Goal: Task Accomplishment & Management: Manage account settings

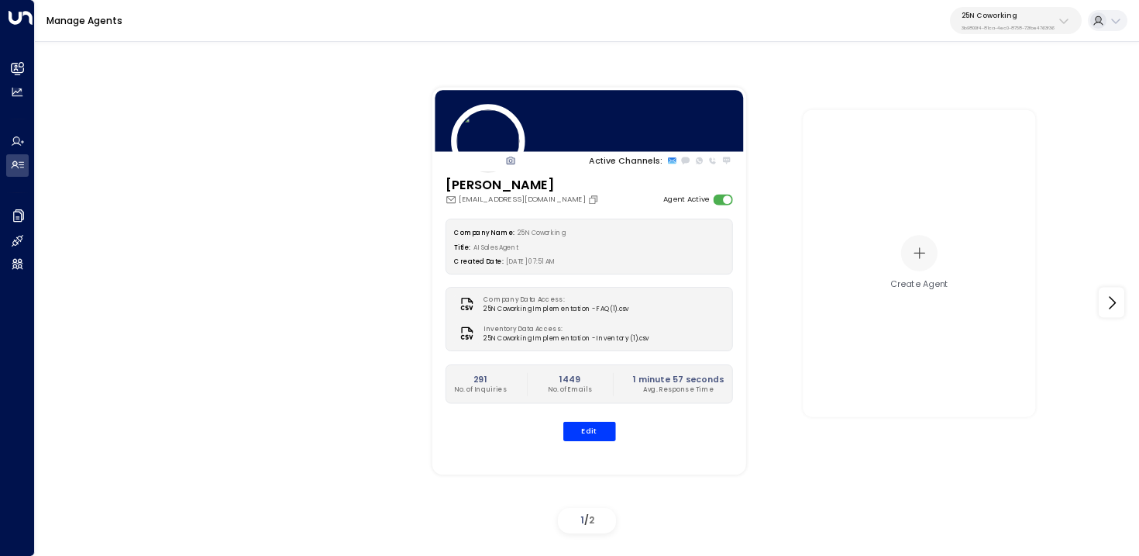
click at [999, 16] on p "25N Coworking" at bounding box center [1008, 15] width 93 height 9
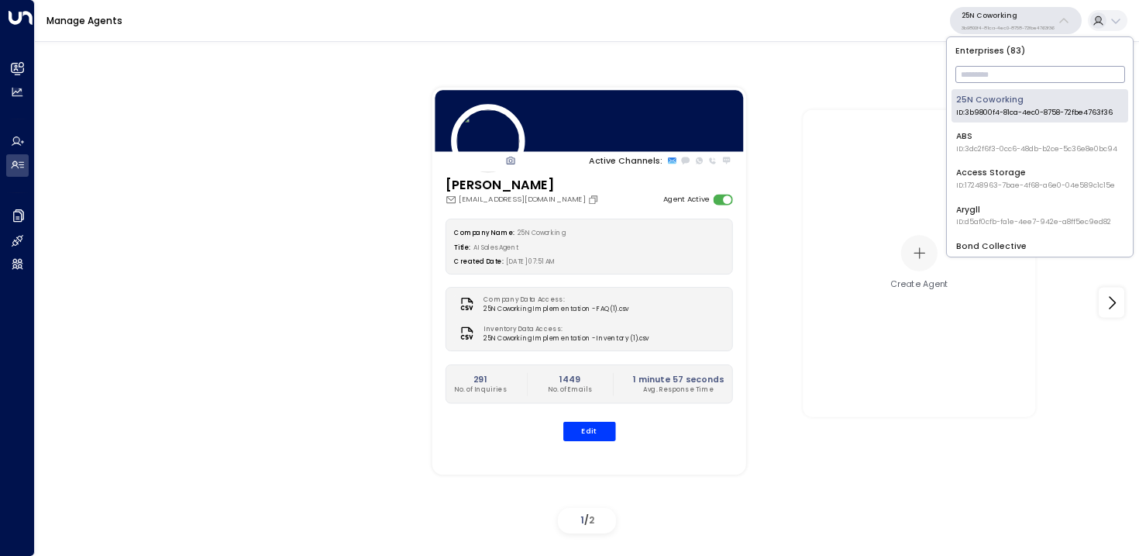
click at [995, 79] on input "text" at bounding box center [1041, 74] width 170 height 25
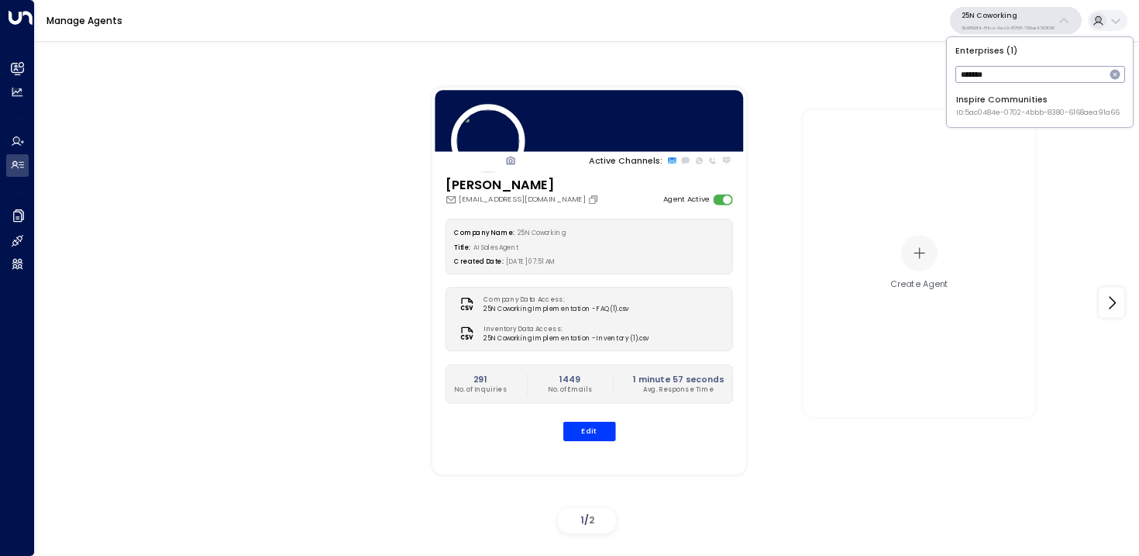
type input "*******"
click at [974, 108] on span "ID: 5ac0484e-0702-4bbb-8380-6168aea91a66" at bounding box center [1039, 113] width 164 height 11
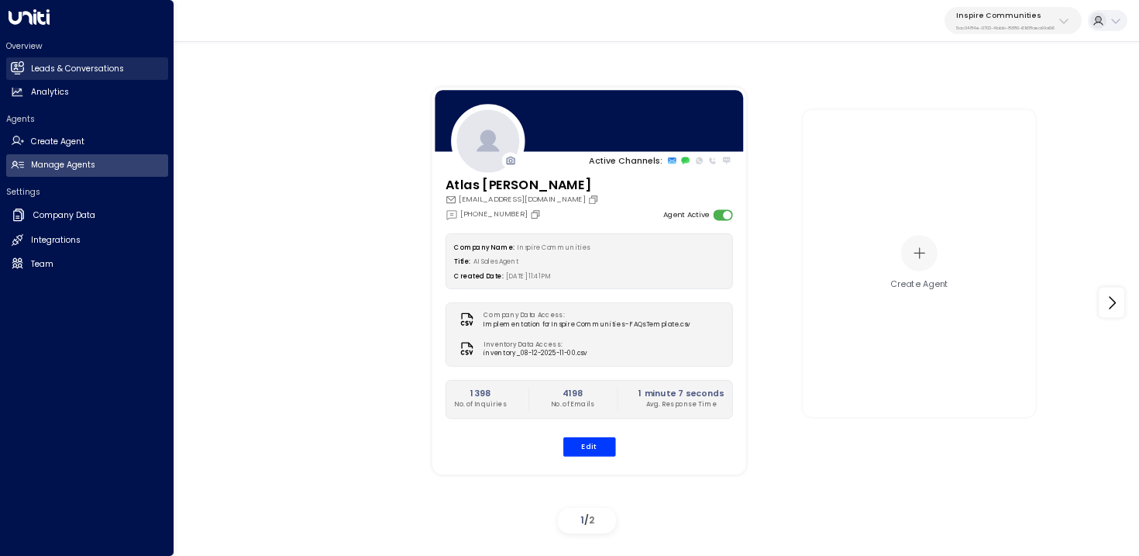
click at [32, 69] on h2 "Leads & Conversations" at bounding box center [77, 69] width 93 height 12
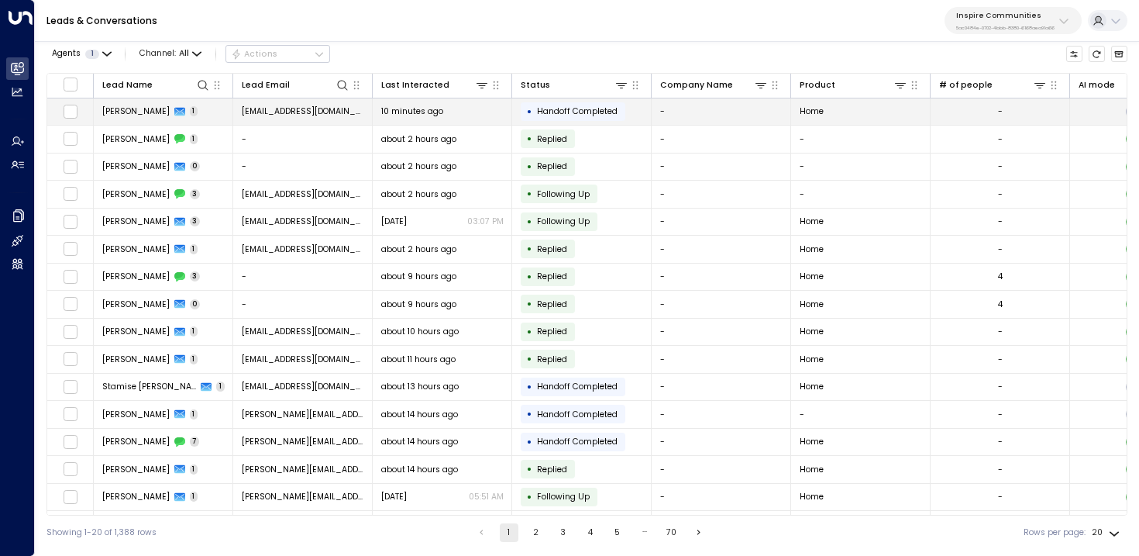
click at [281, 117] on td "[EMAIL_ADDRESS][DOMAIN_NAME]" at bounding box center [303, 111] width 140 height 27
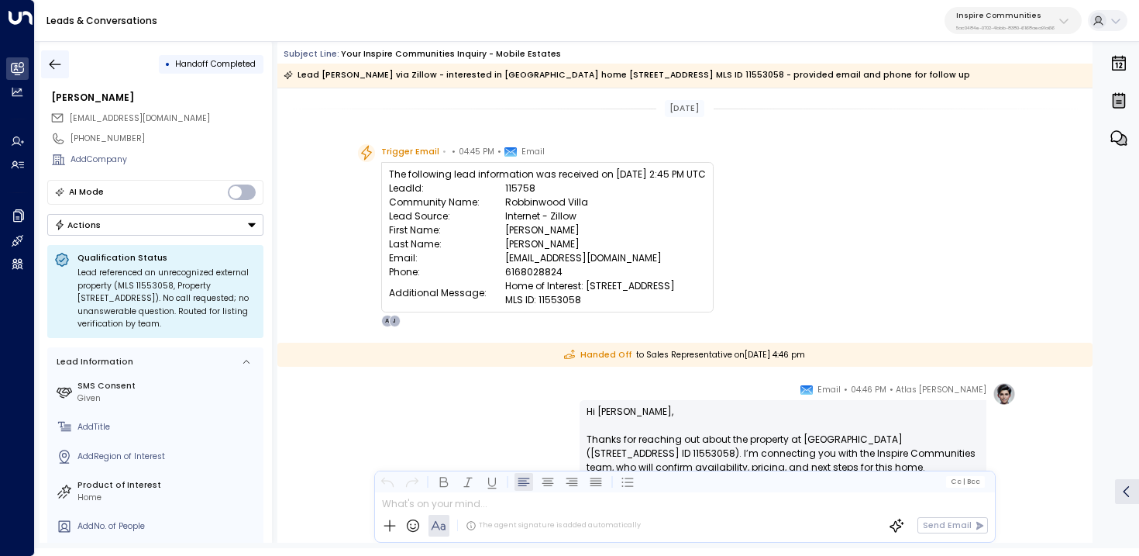
click at [61, 64] on icon "button" at bounding box center [55, 65] width 16 height 16
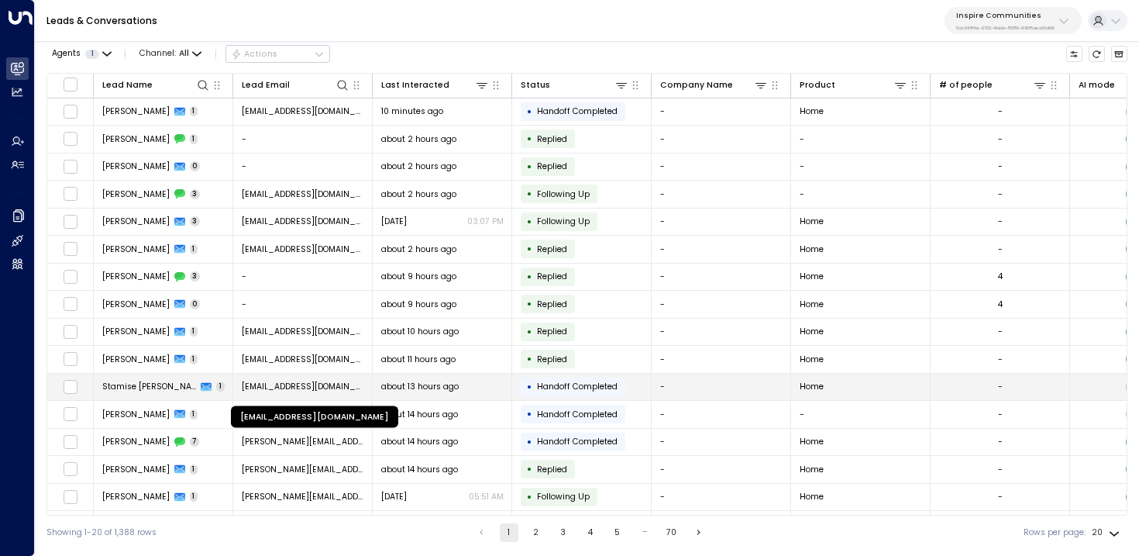
click at [246, 386] on span "[EMAIL_ADDRESS][DOMAIN_NAME]" at bounding box center [303, 387] width 122 height 12
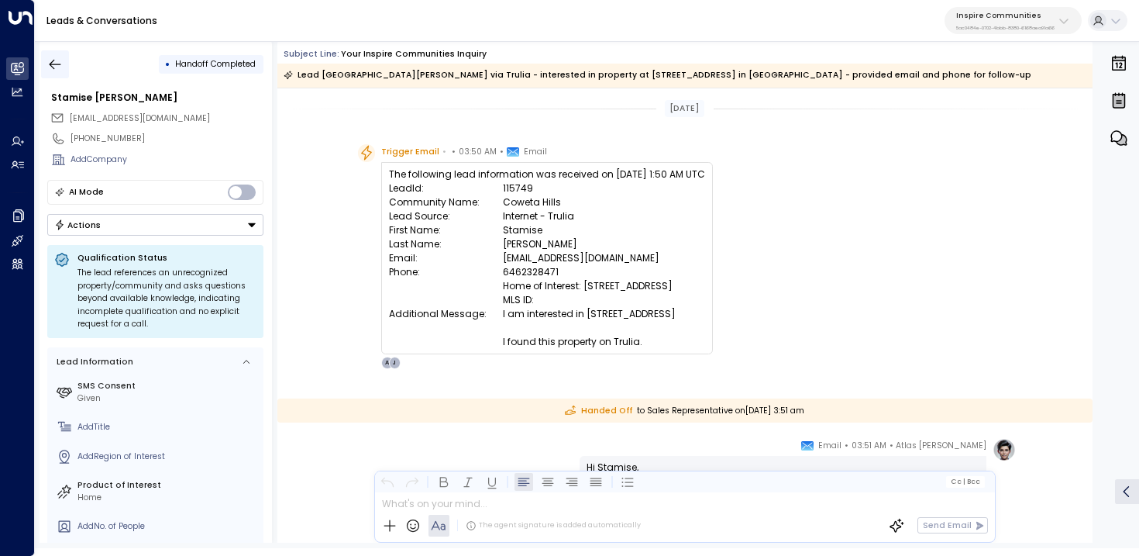
click at [65, 77] on button "button" at bounding box center [55, 64] width 28 height 28
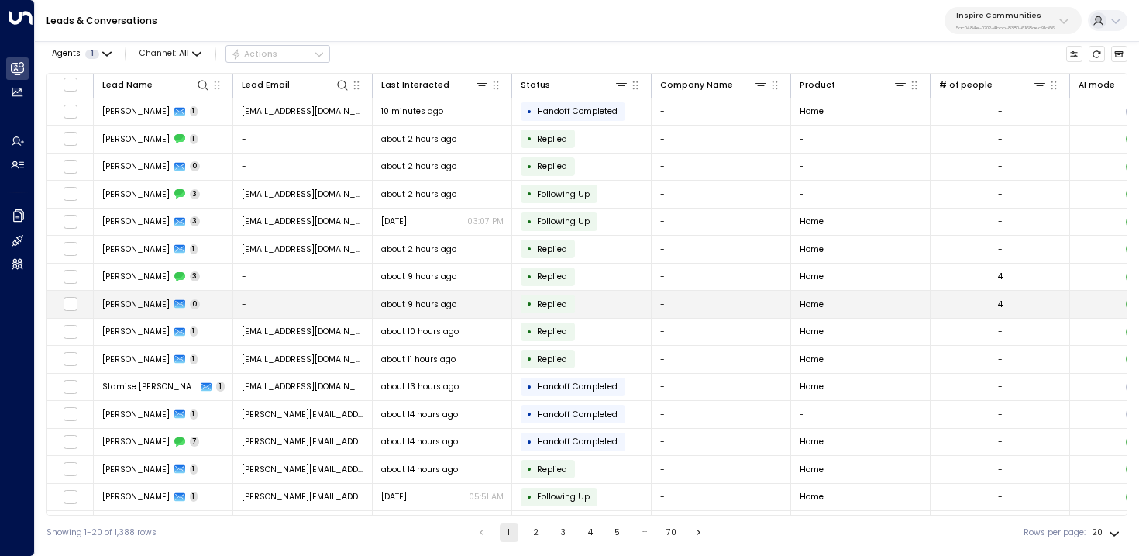
scroll to position [137, 0]
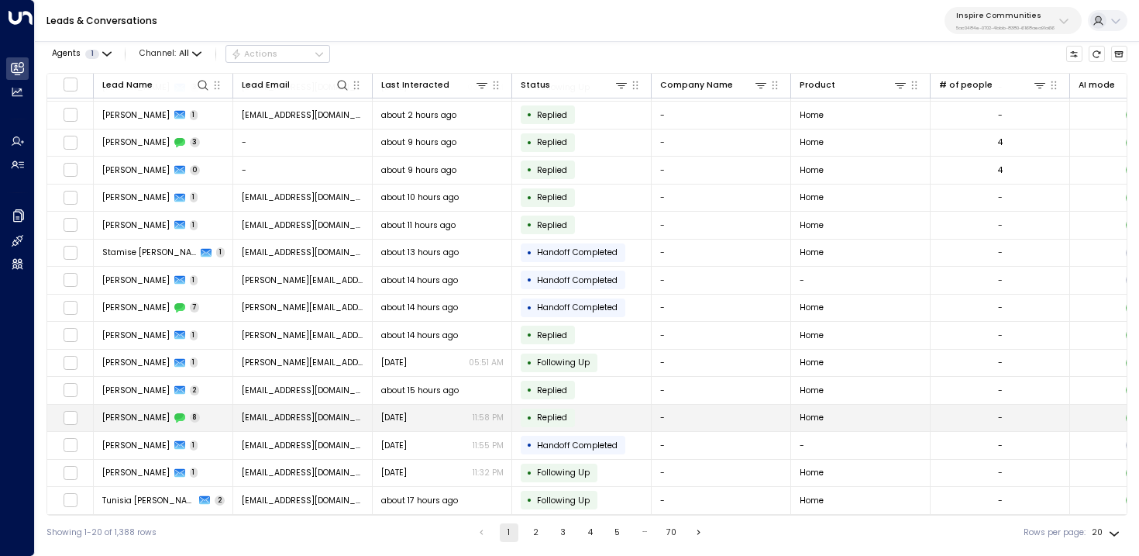
click at [213, 415] on td "[PERSON_NAME] 8" at bounding box center [164, 418] width 140 height 27
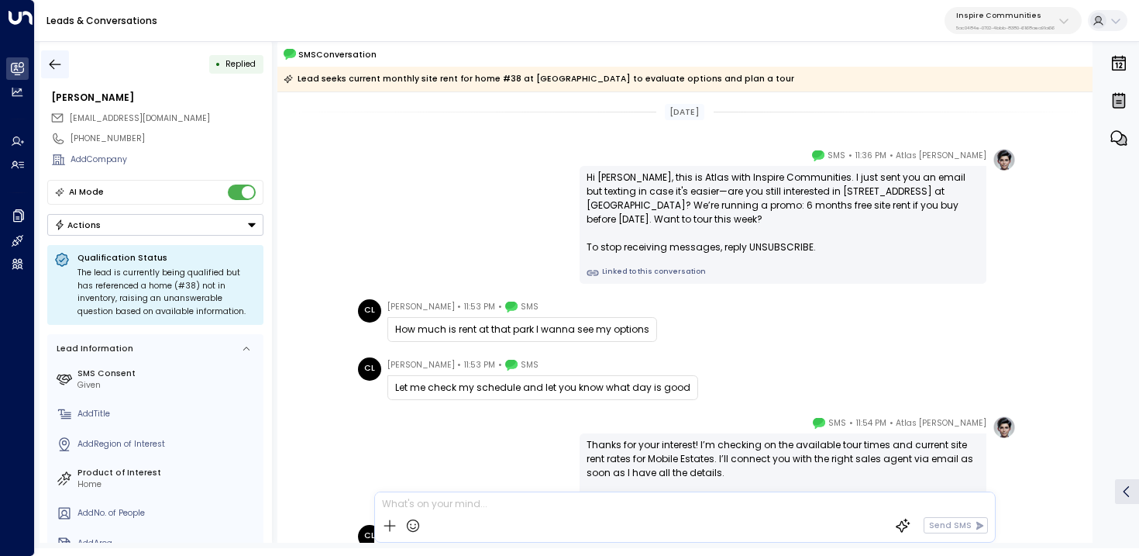
click at [51, 68] on icon "button" at bounding box center [55, 65] width 16 height 16
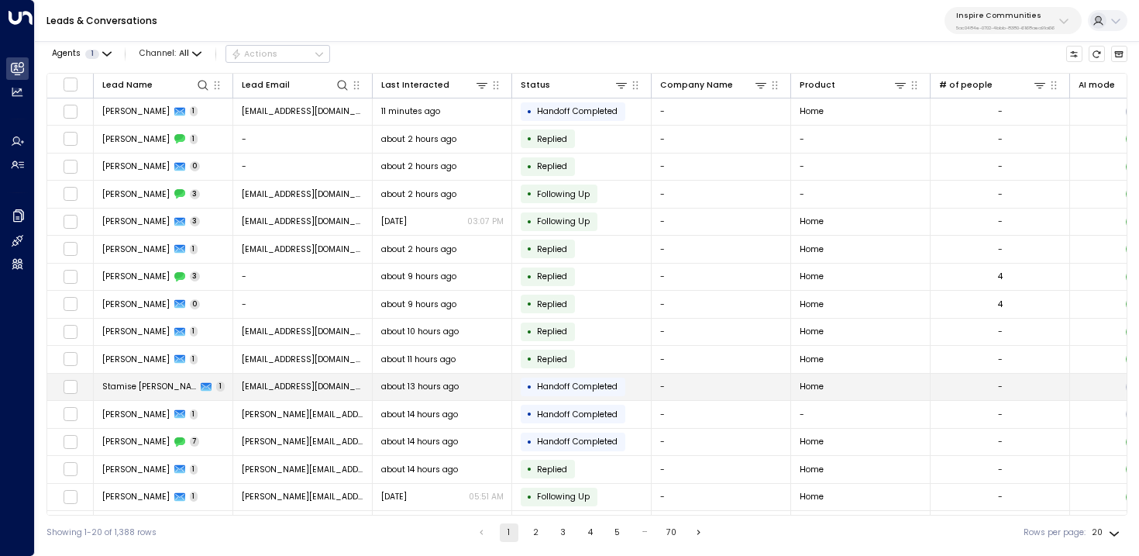
click at [417, 383] on span "about 13 hours ago" at bounding box center [420, 387] width 78 height 12
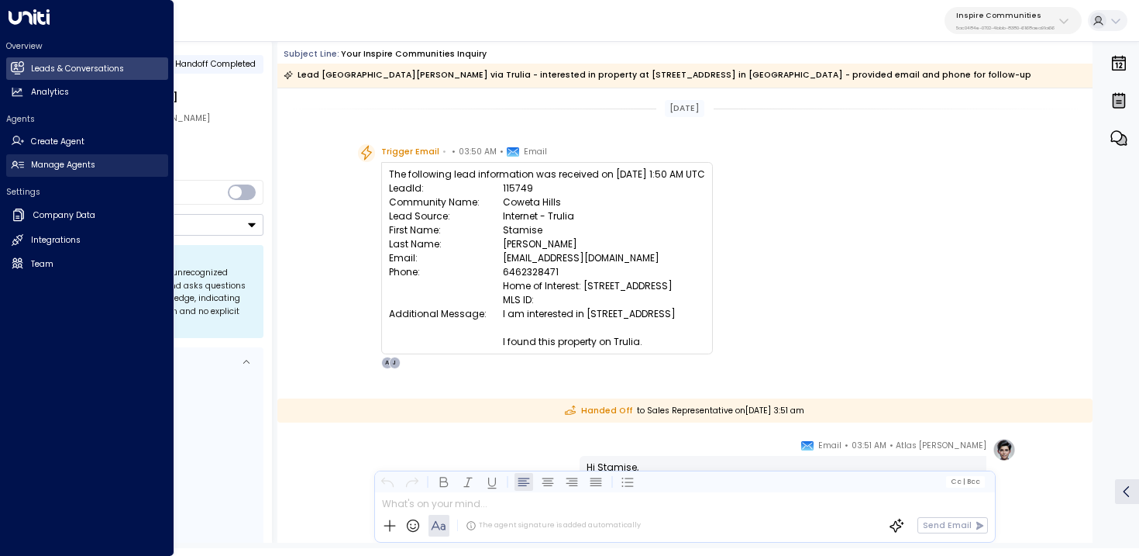
click at [17, 164] on icon at bounding box center [17, 164] width 13 height 13
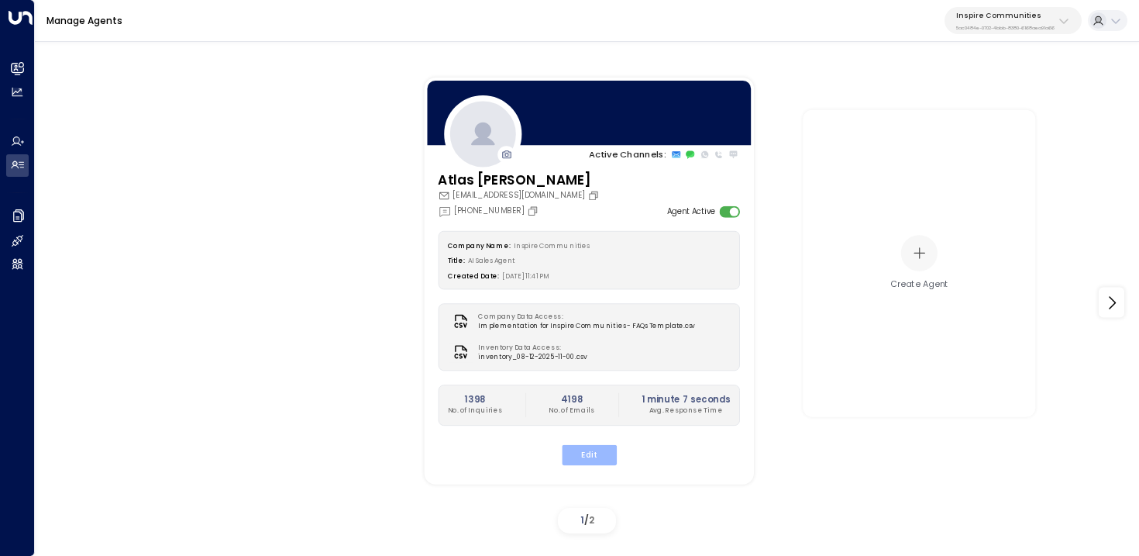
click at [596, 460] on button "Edit" at bounding box center [588, 455] width 55 height 20
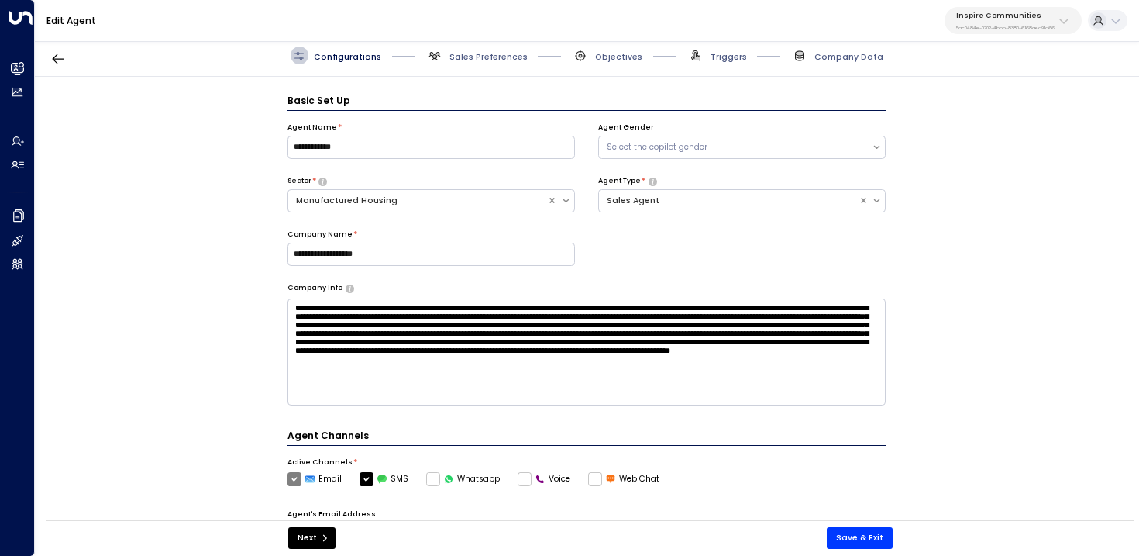
scroll to position [17, 0]
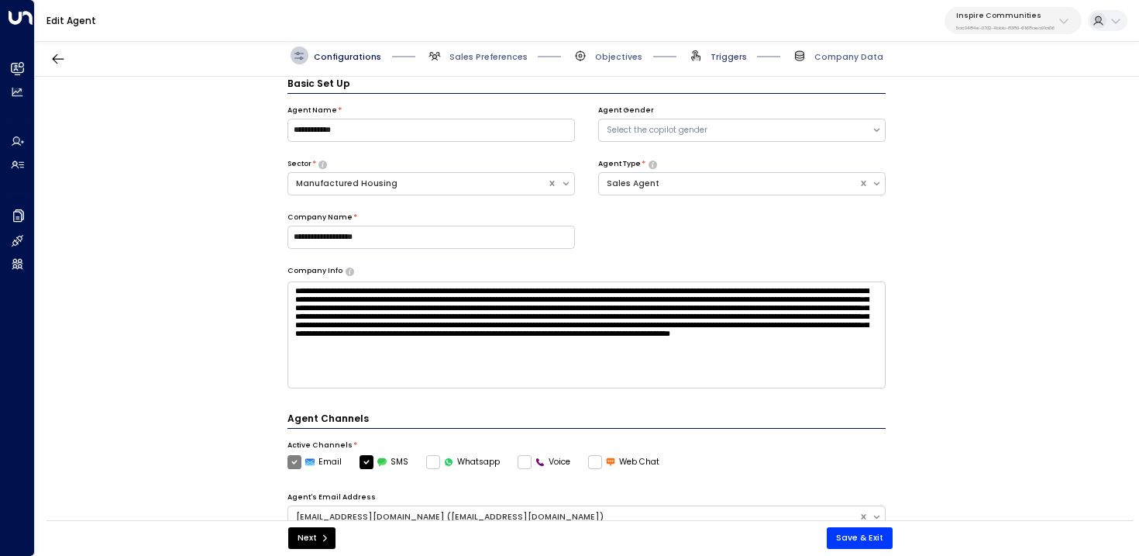
click at [733, 54] on span "Triggers" at bounding box center [729, 57] width 36 height 12
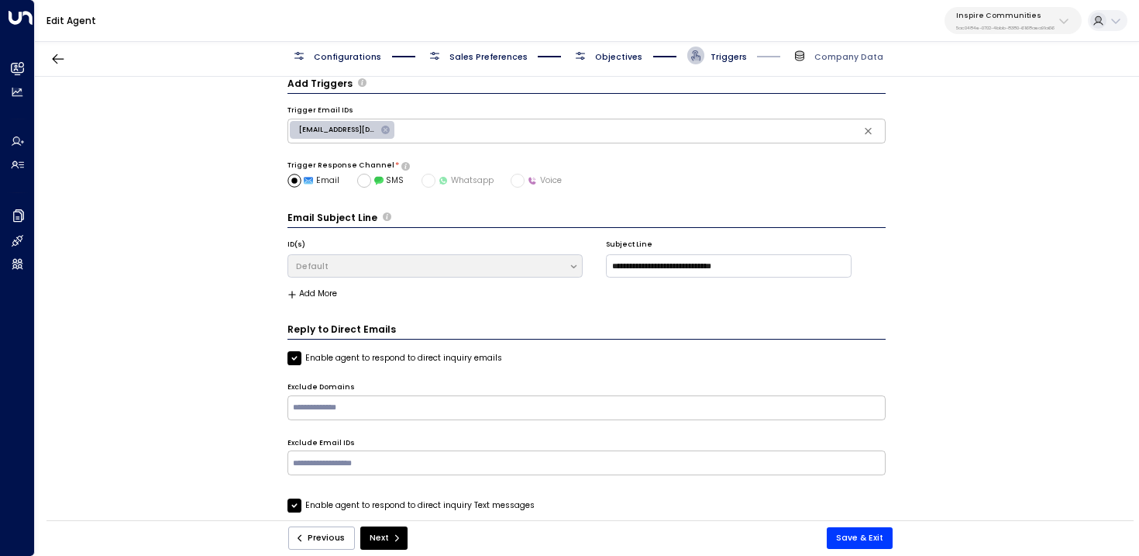
click at [606, 50] on span "Objectives" at bounding box center [607, 56] width 71 height 18
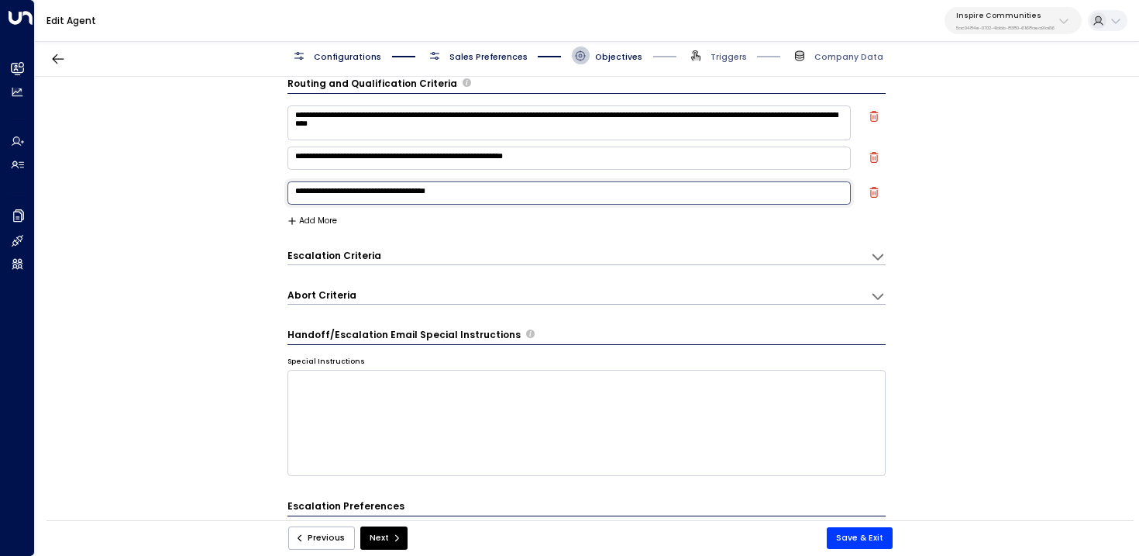
click at [467, 184] on textarea "**********" at bounding box center [570, 192] width 564 height 23
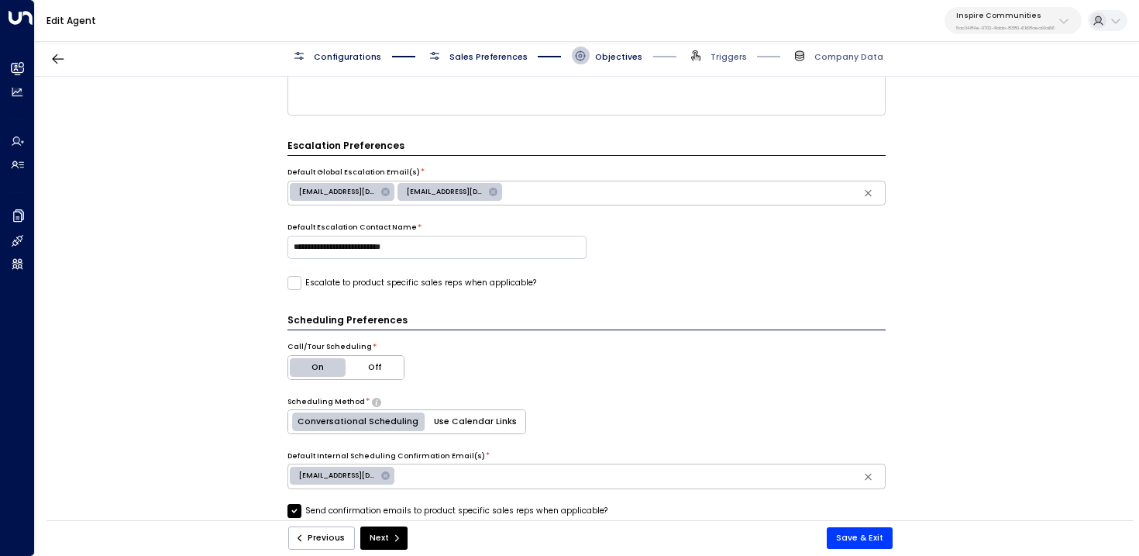
scroll to position [0, 0]
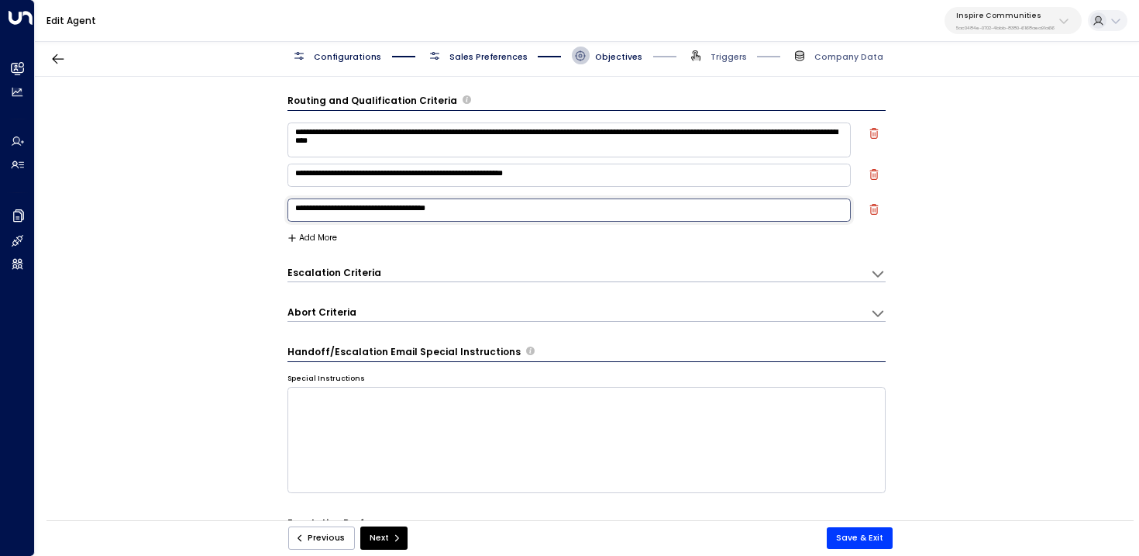
click at [872, 206] on icon "button" at bounding box center [874, 209] width 11 height 11
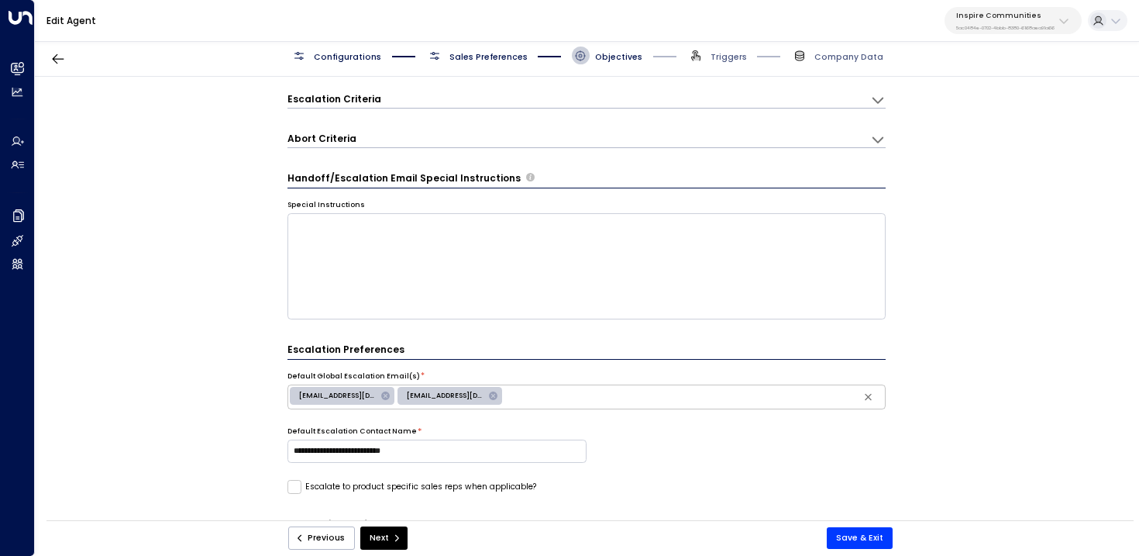
scroll to position [557, 0]
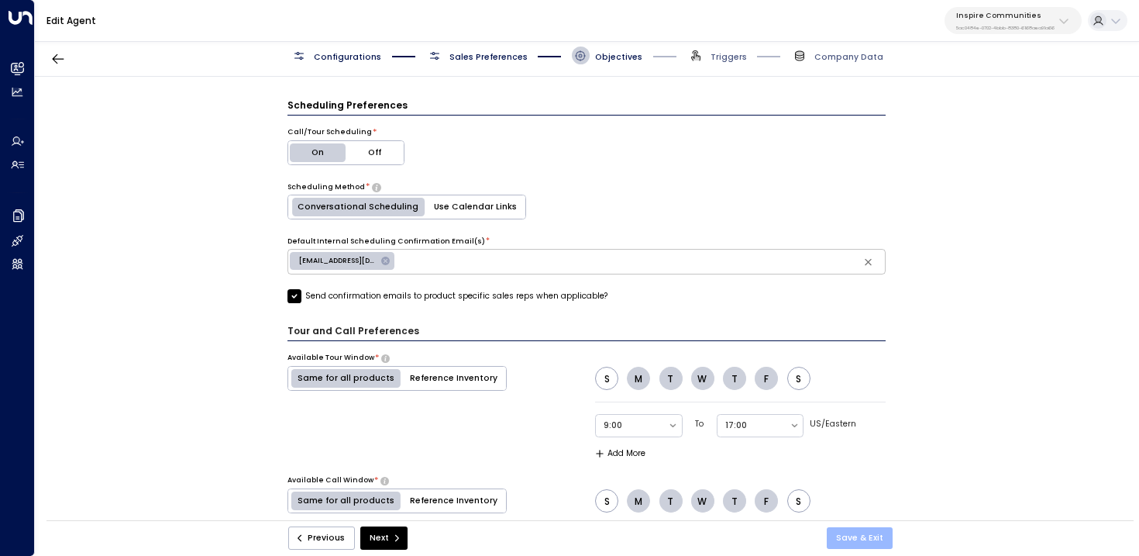
click at [850, 536] on button "Save & Exit" at bounding box center [860, 538] width 66 height 22
